Goal: Task Accomplishment & Management: Manage account settings

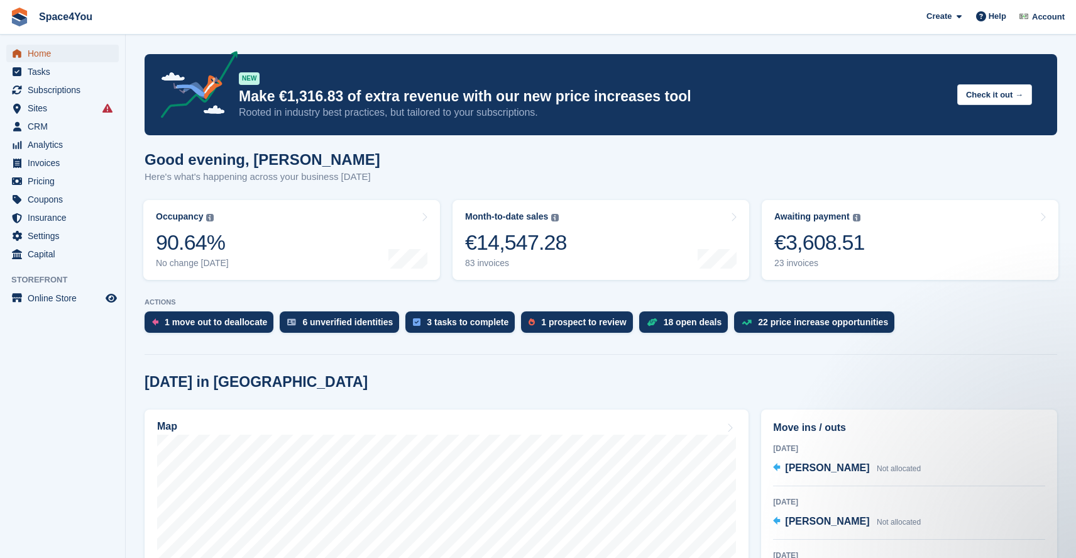
click at [46, 48] on span "Home" at bounding box center [65, 54] width 75 height 18
click at [827, 253] on div "€6,023.46" at bounding box center [819, 242] width 91 height 26
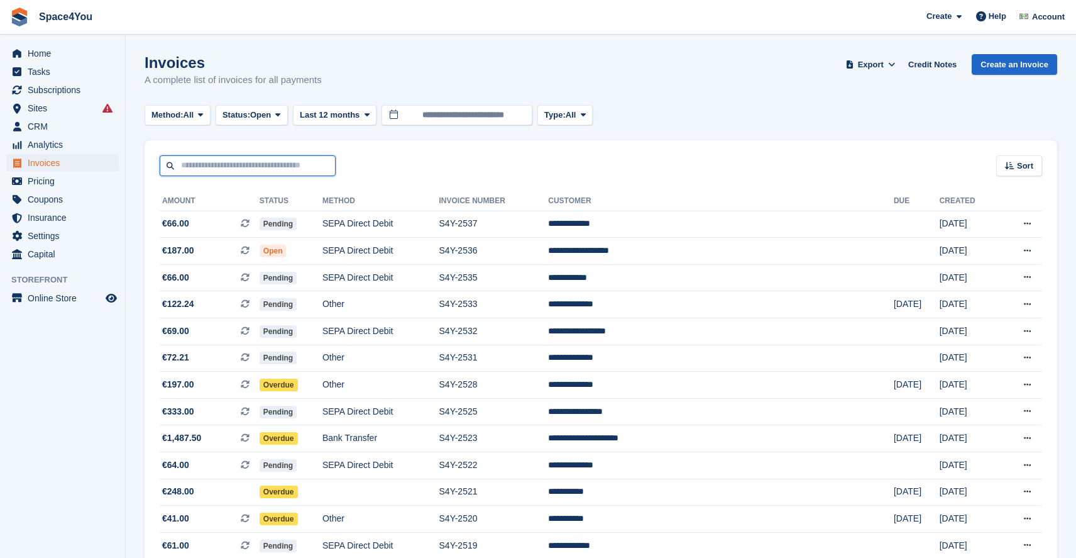
click at [279, 163] on input "text" at bounding box center [248, 165] width 176 height 21
type input "******"
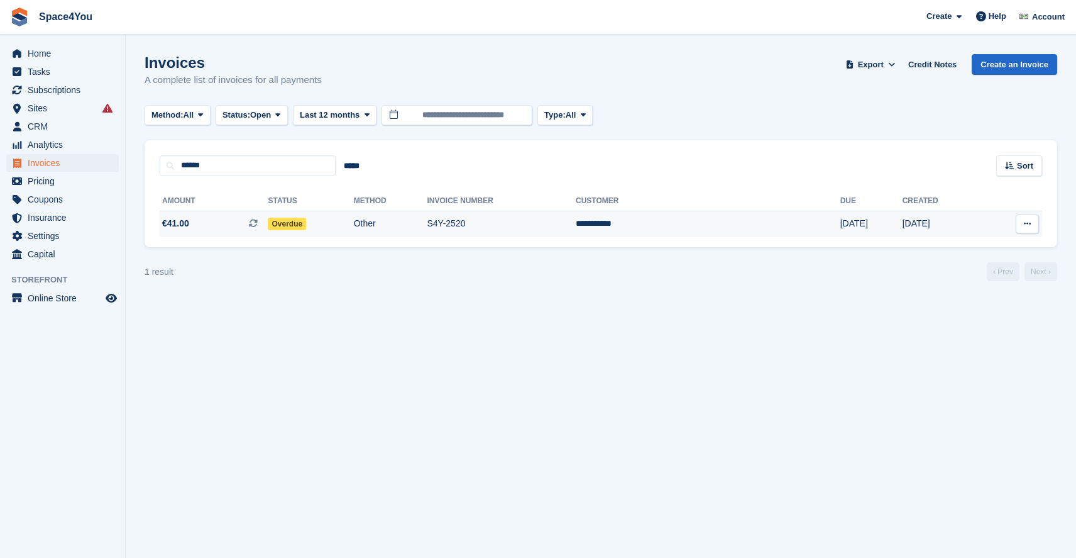
click at [353, 230] on td "Overdue" at bounding box center [310, 224] width 85 height 26
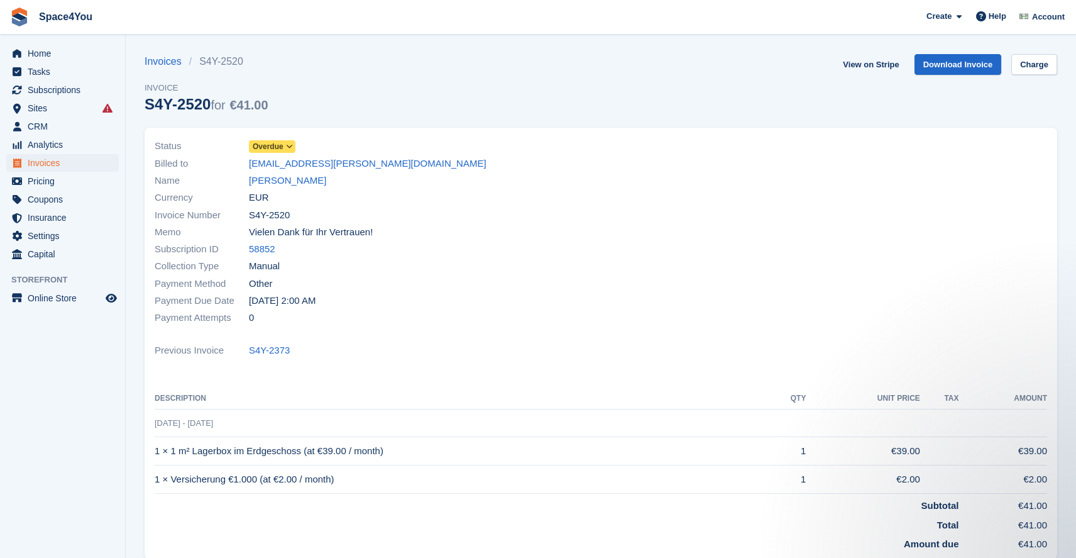
click at [283, 147] on span "Overdue" at bounding box center [268, 146] width 31 height 11
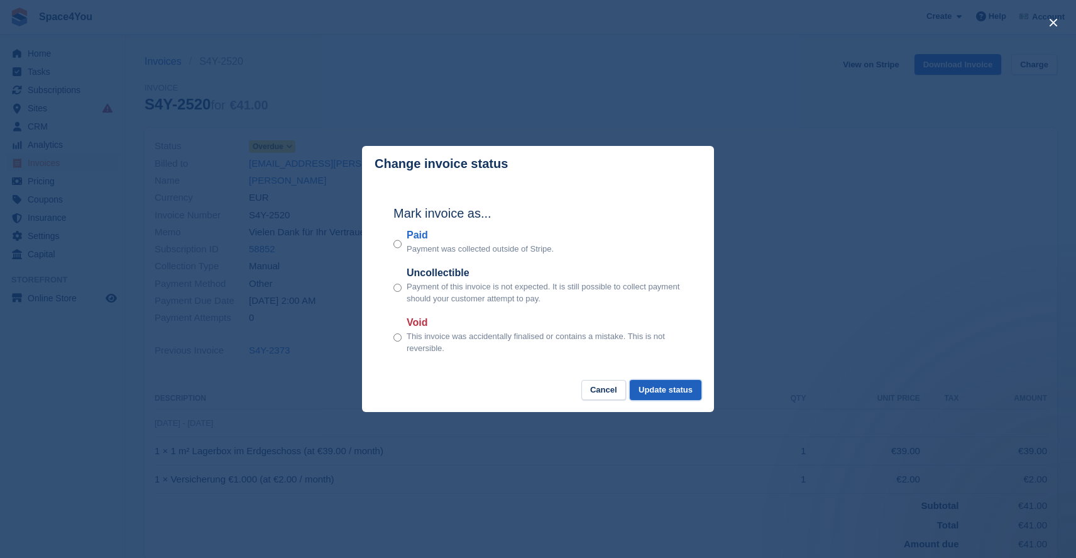
click at [660, 392] on button "Update status" at bounding box center [666, 390] width 72 height 21
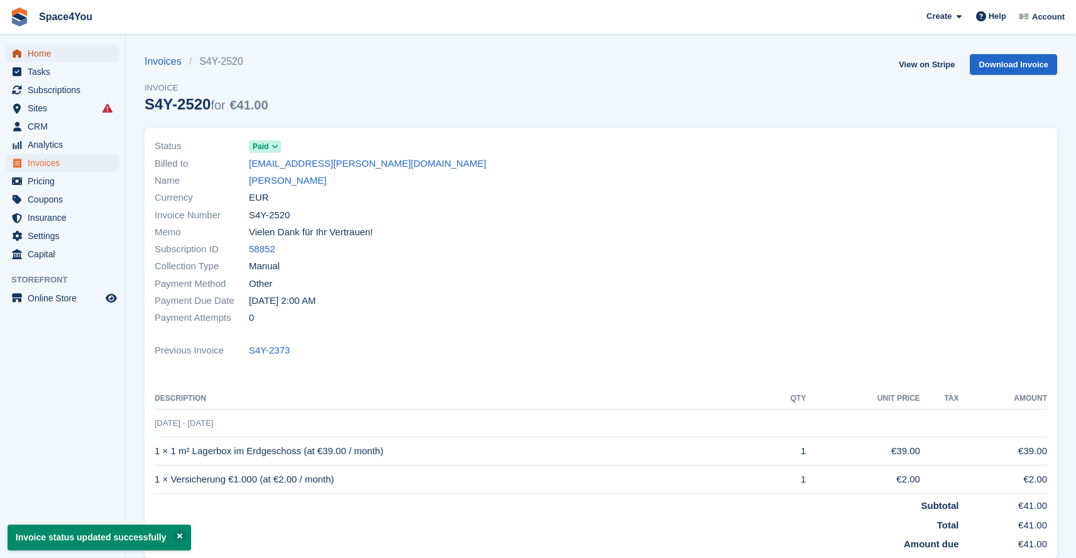
click at [48, 50] on span "Home" at bounding box center [65, 54] width 75 height 18
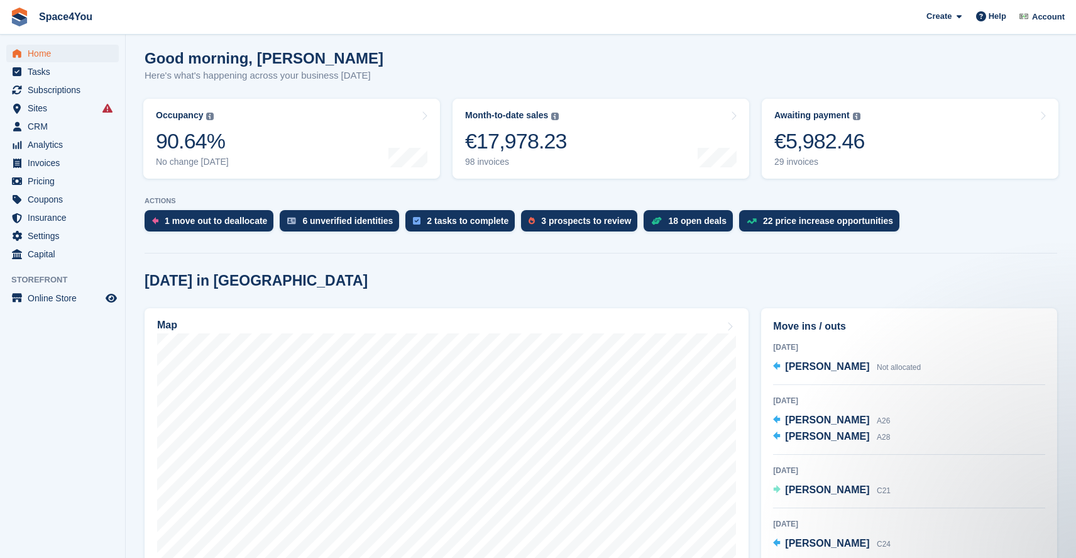
scroll to position [118, 0]
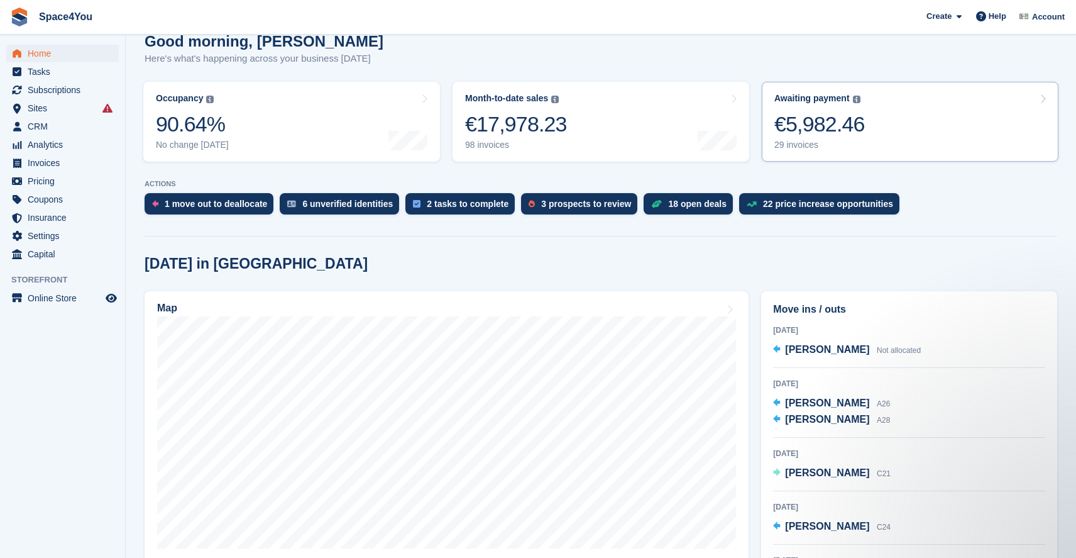
click at [829, 135] on div "€5,982.46" at bounding box center [819, 124] width 91 height 26
